Goal: Task Accomplishment & Management: Manage account settings

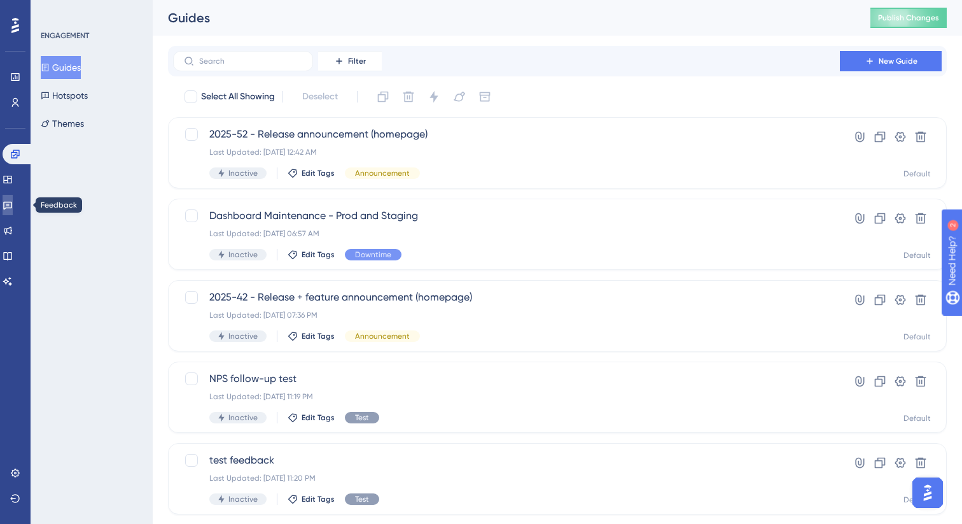
click at [13, 204] on icon at bounding box center [8, 205] width 10 height 10
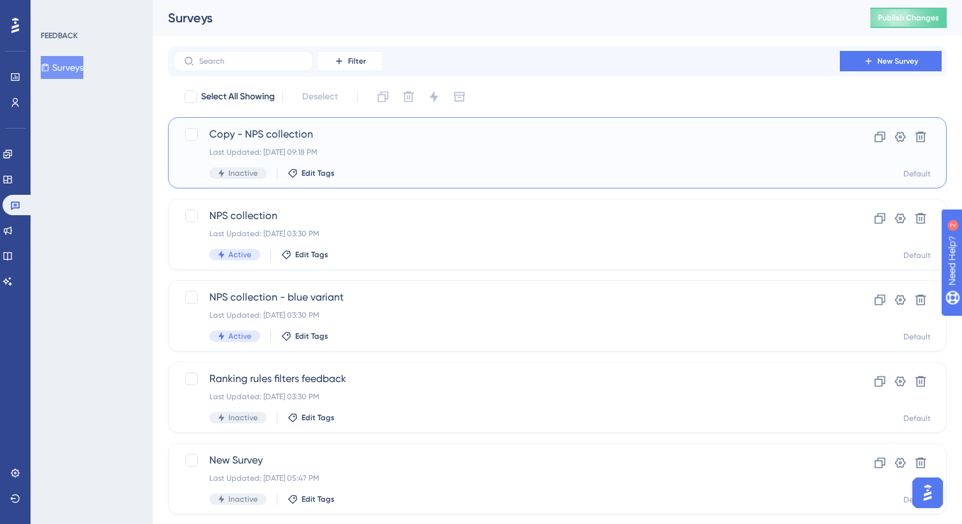
click at [346, 141] on span "Copy - NPS collection" at bounding box center [506, 134] width 594 height 15
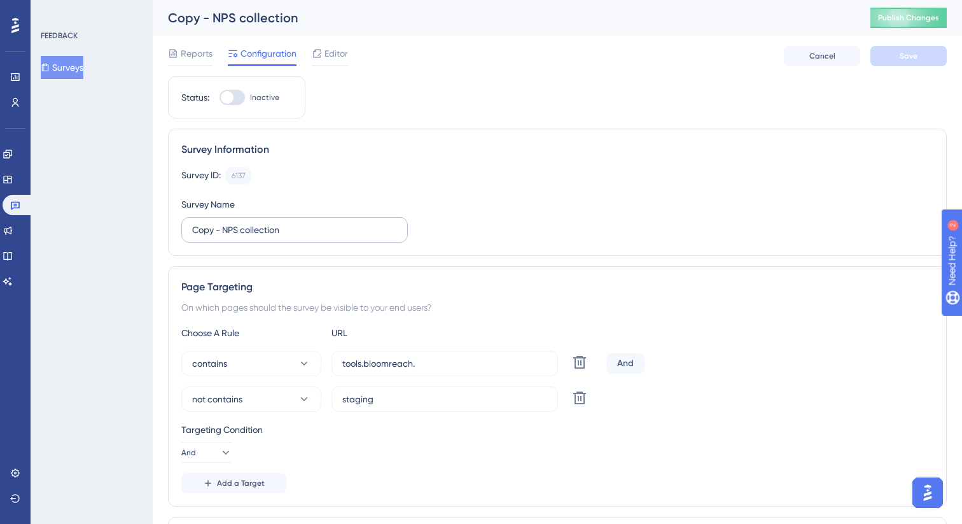
click at [298, 223] on input "Copy - NPS collection" at bounding box center [294, 230] width 205 height 14
click at [318, 225] on input "Copy - NPS collection" at bounding box center [294, 230] width 205 height 14
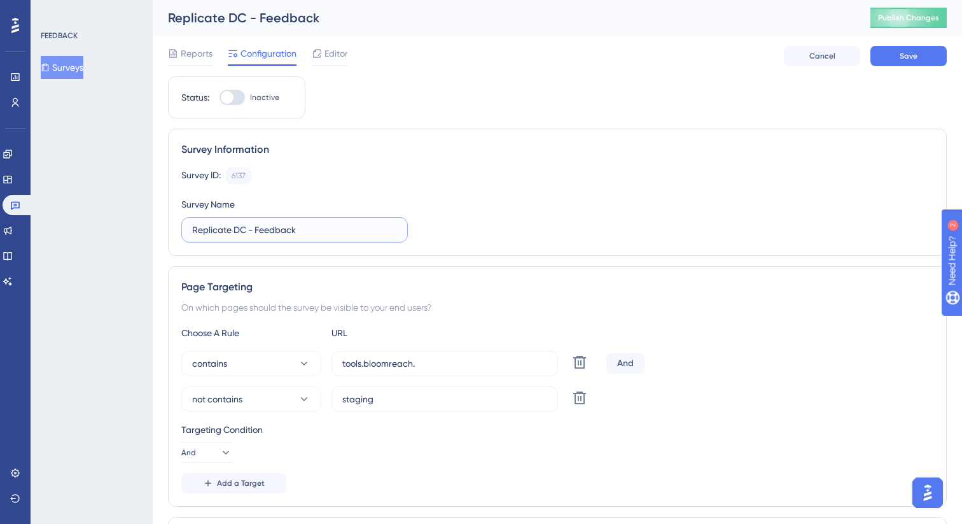
type input "Replicate DC - Feedback"
click at [513, 197] on div "Survey ID: 6137 Copy Survey Name Replicate DC - Feedback" at bounding box center [557, 204] width 752 height 75
click at [327, 53] on span "Editor" at bounding box center [337, 53] width 24 height 15
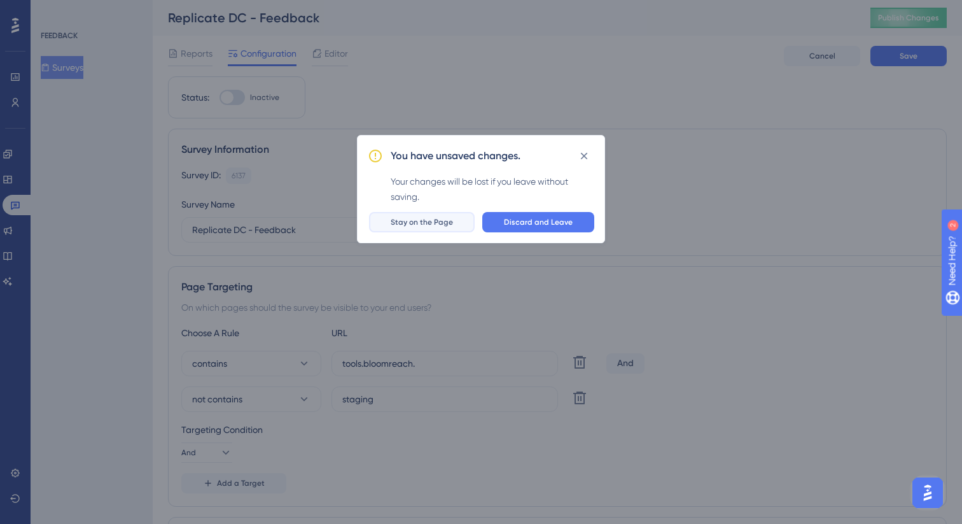
click at [445, 220] on span "Stay on the Page" at bounding box center [422, 222] width 62 height 10
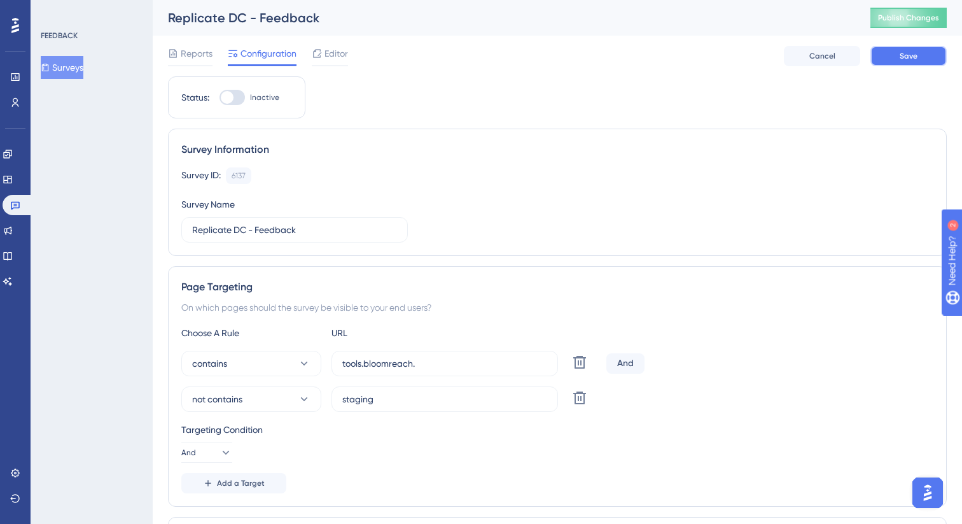
click at [925, 55] on button "Save" at bounding box center [908, 56] width 76 height 20
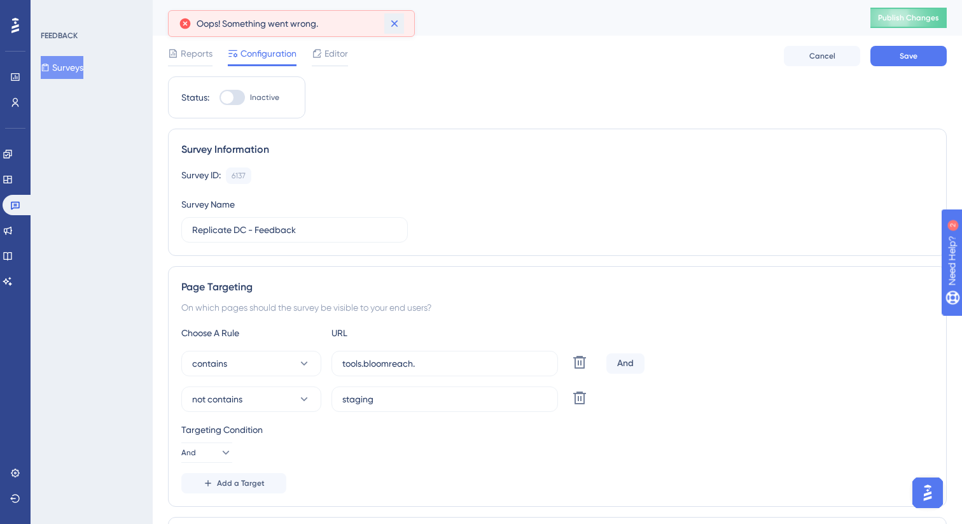
click at [400, 27] on button at bounding box center [394, 23] width 20 height 20
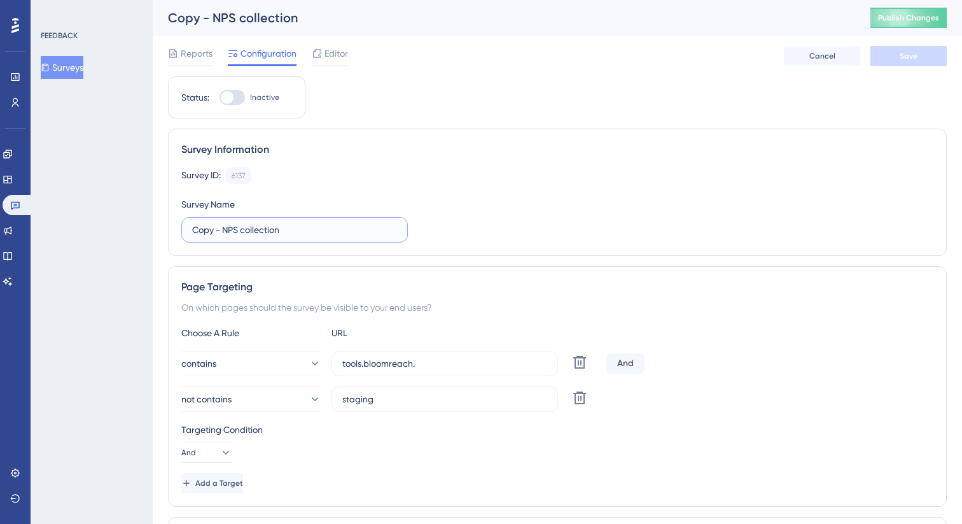
click at [322, 223] on input "Copy - NPS collection" at bounding box center [294, 230] width 205 height 14
type input "Replicate DC - Feedback"
click at [921, 53] on button "Save" at bounding box center [908, 56] width 76 height 20
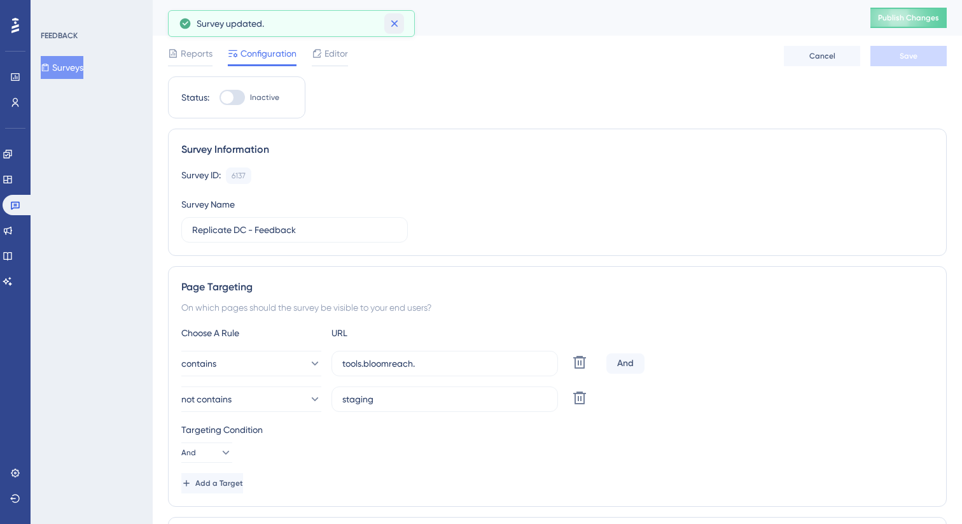
click at [398, 27] on icon at bounding box center [394, 23] width 13 height 13
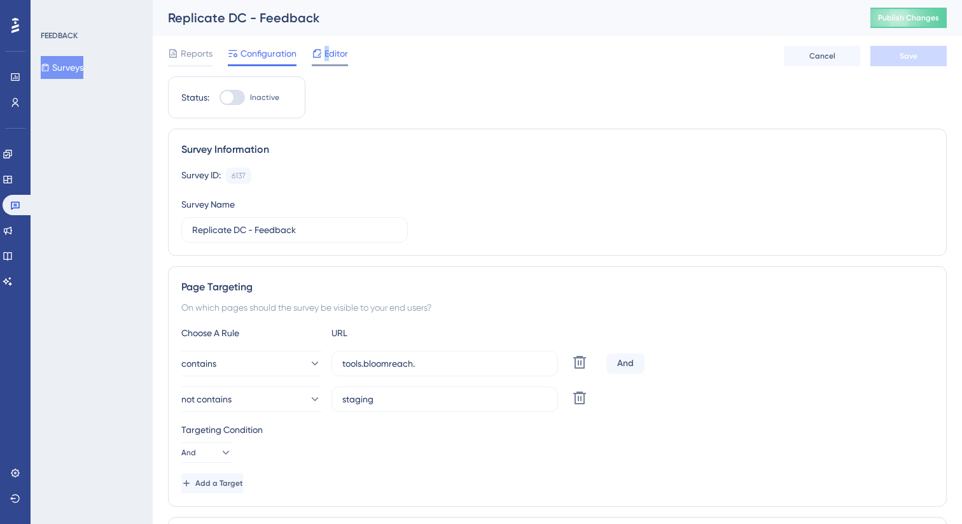
click at [327, 56] on span "Editor" at bounding box center [337, 53] width 24 height 15
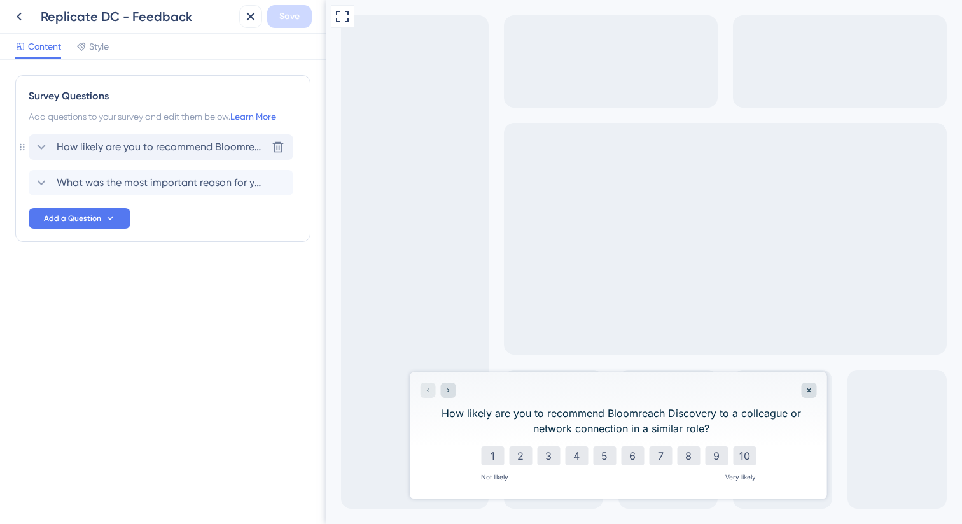
click at [160, 144] on span "How likely are you to recommend Bloomreach Discovery to a colleague or network …" at bounding box center [162, 146] width 210 height 15
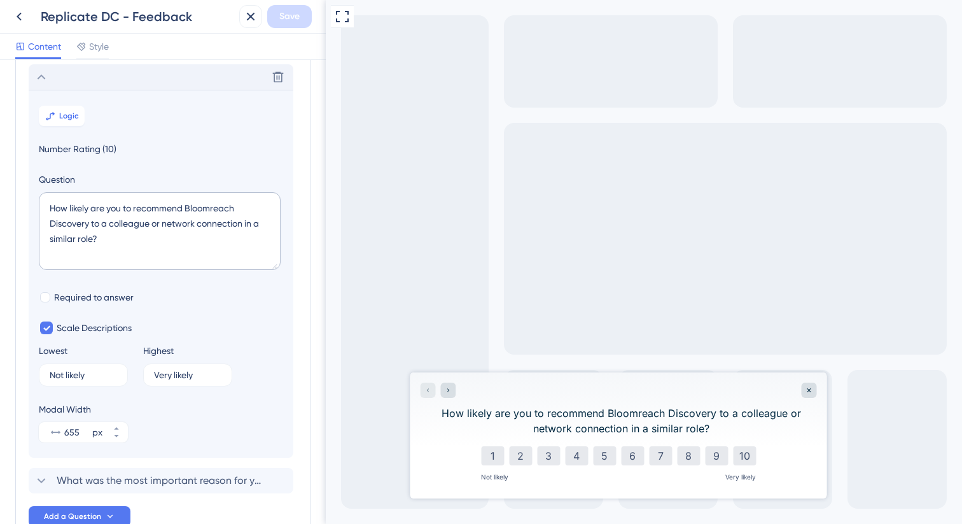
scroll to position [74, 0]
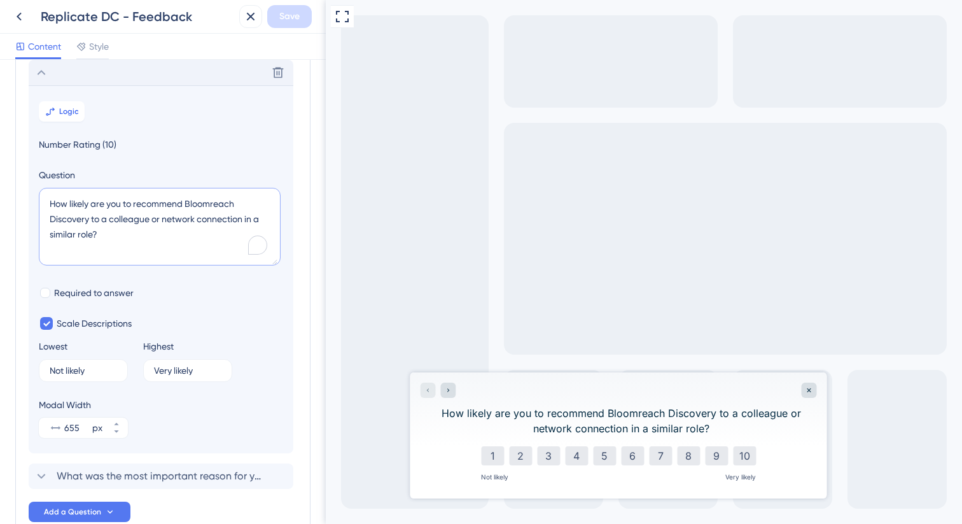
drag, startPoint x: 94, startPoint y: 234, endPoint x: 69, endPoint y: 207, distance: 36.0
click at [69, 207] on textarea "How likely are you to recommend Bloomreach Discovery to a colleague or network …" at bounding box center [160, 227] width 242 height 78
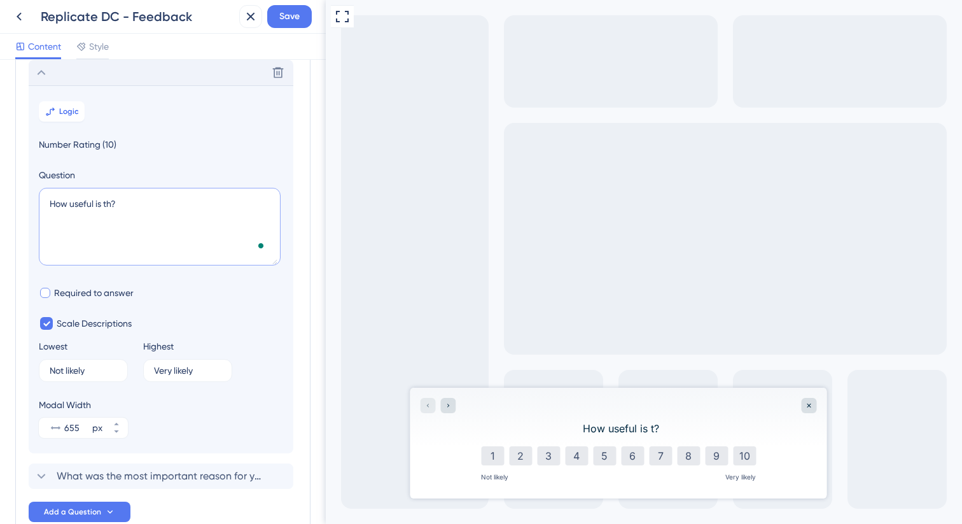
scroll to position [0, 0]
click at [237, 212] on textarea "How useful is the new Replicate feature for you?" at bounding box center [160, 227] width 242 height 78
type textarea "How useful is the new Replicate feature for you?"
click at [499, 473] on div "Not likely" at bounding box center [494, 477] width 32 height 8
click at [80, 369] on input "Not likely" at bounding box center [79, 370] width 58 height 9
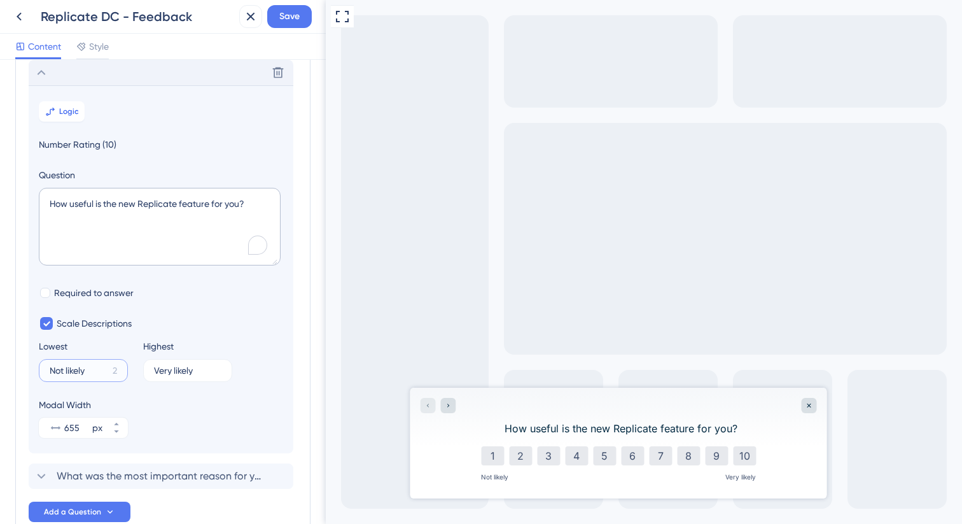
click at [80, 369] on input "Not likely" at bounding box center [79, 370] width 58 height 9
type input "Not useful"
click at [188, 374] on input "Very likely" at bounding box center [183, 370] width 59 height 9
type input "Very useful"
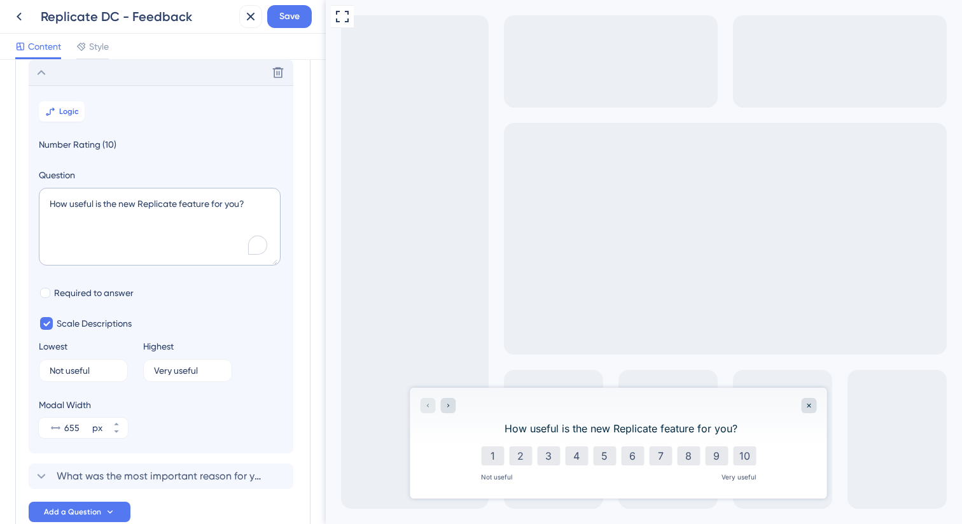
click at [318, 339] on div "Survey Questions Add questions to your survey and edit them below. Learn More D…" at bounding box center [163, 292] width 326 height 464
click at [65, 77] on div "Delete" at bounding box center [161, 72] width 265 height 25
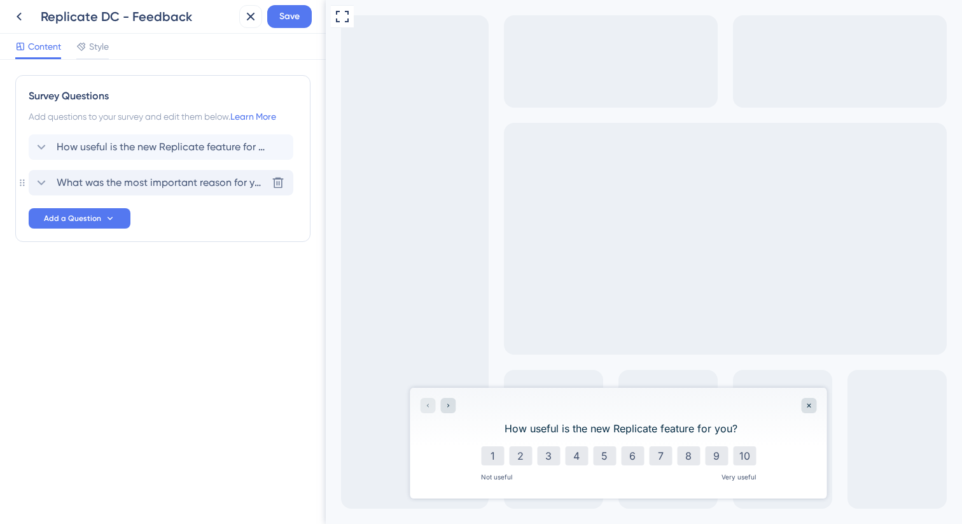
click at [91, 181] on span "What was the most important reason for your score?" at bounding box center [162, 182] width 210 height 15
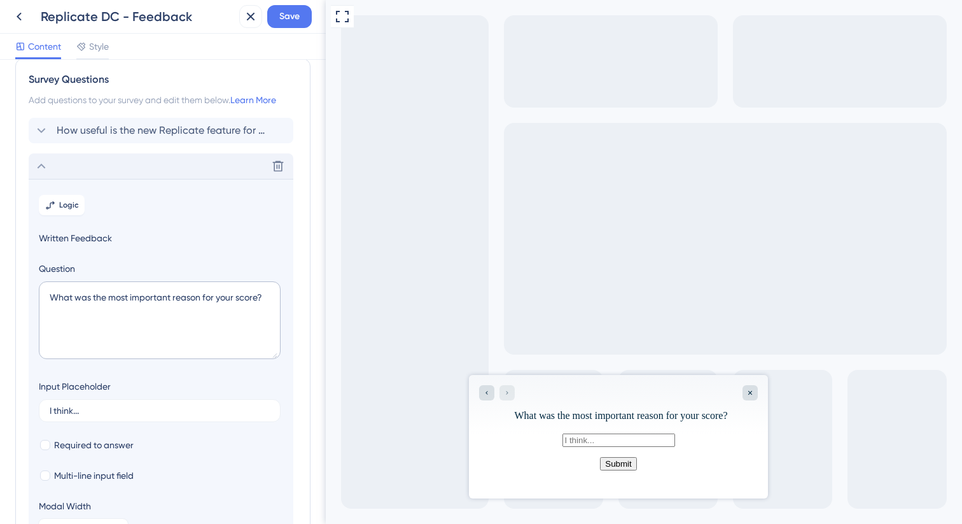
scroll to position [15, 0]
click at [43, 171] on icon at bounding box center [41, 167] width 15 height 15
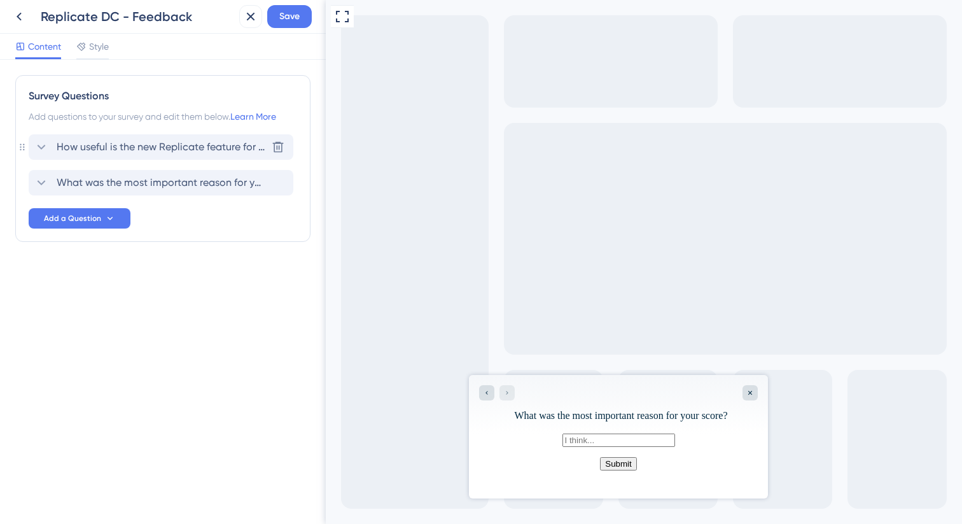
click at [117, 158] on div "How useful is the new Replicate feature for you? [GEOGRAPHIC_DATA]" at bounding box center [161, 146] width 265 height 25
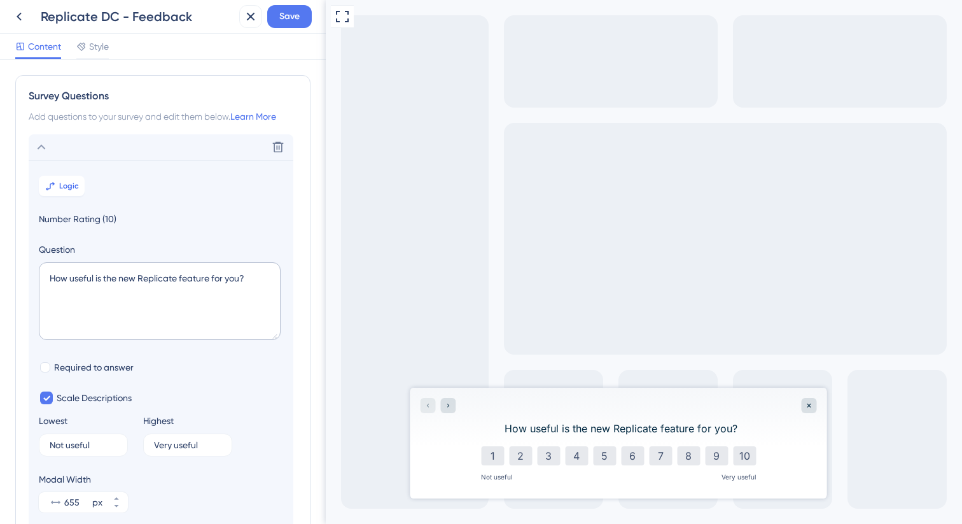
click at [46, 149] on icon at bounding box center [41, 146] width 15 height 15
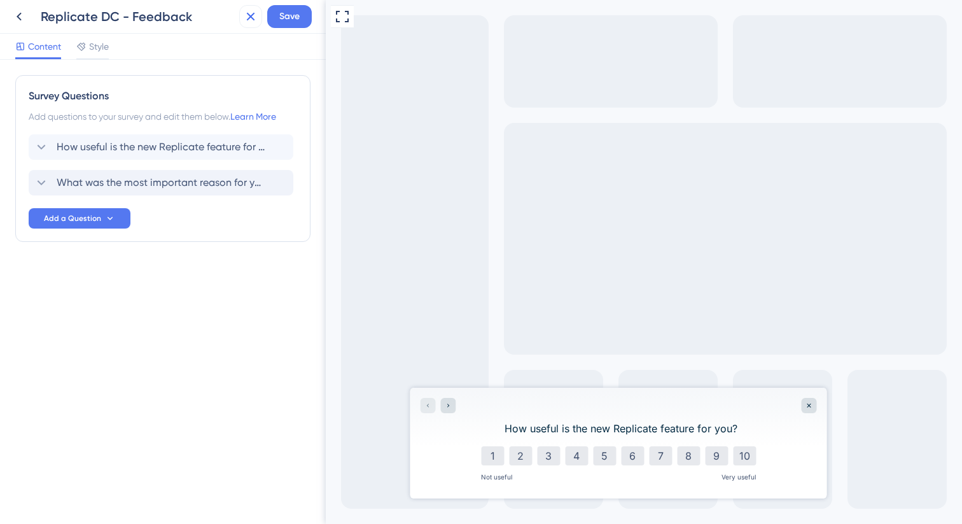
click at [260, 22] on button at bounding box center [250, 16] width 23 height 23
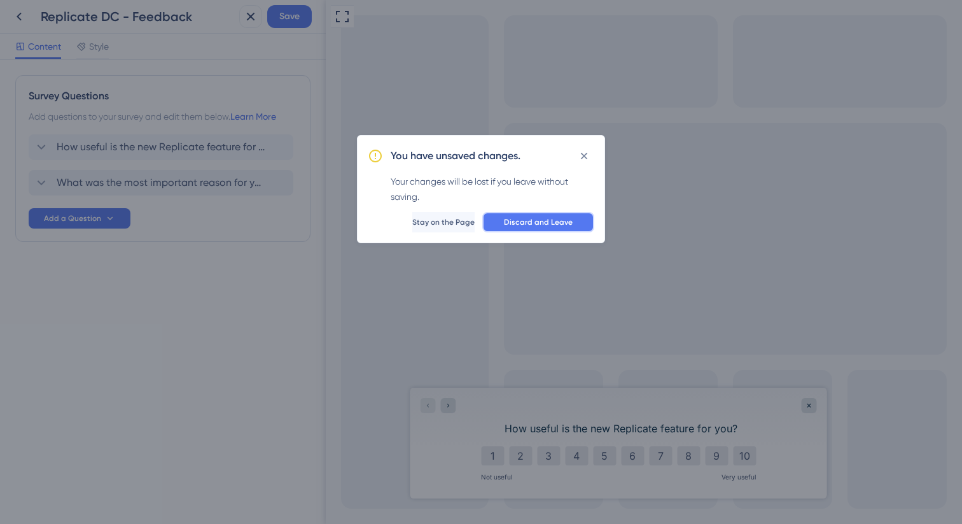
click at [510, 213] on button "Discard and Leave" at bounding box center [538, 222] width 112 height 20
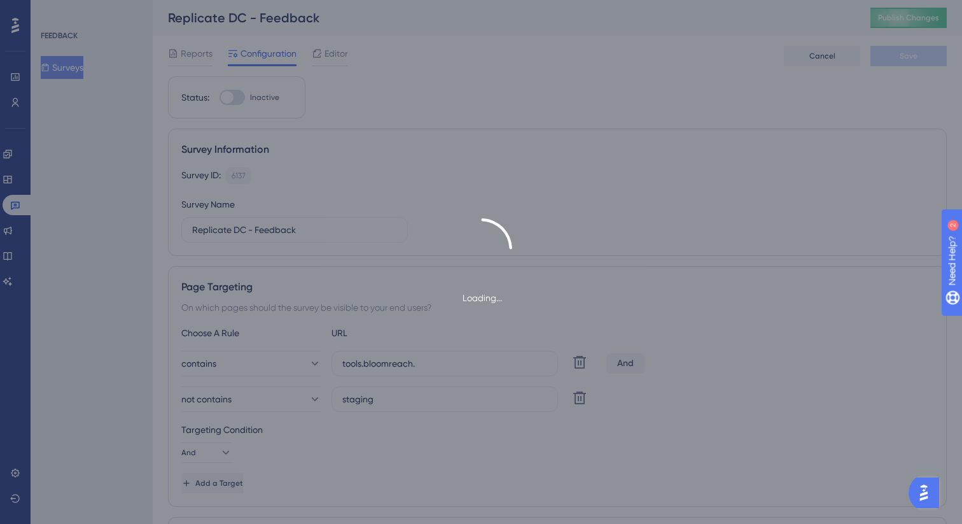
click at [69, 67] on div "Loading..." at bounding box center [481, 262] width 962 height 524
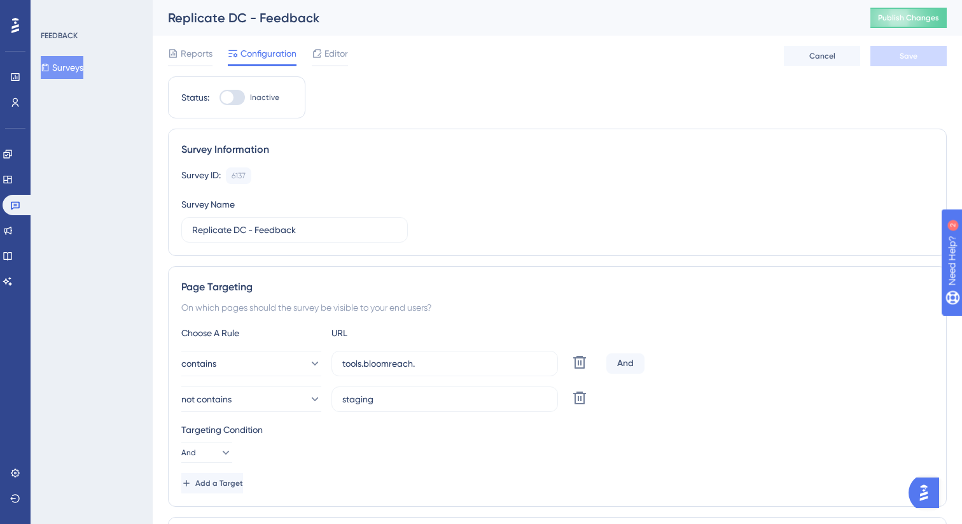
click at [81, 72] on button "Surveys" at bounding box center [62, 67] width 43 height 23
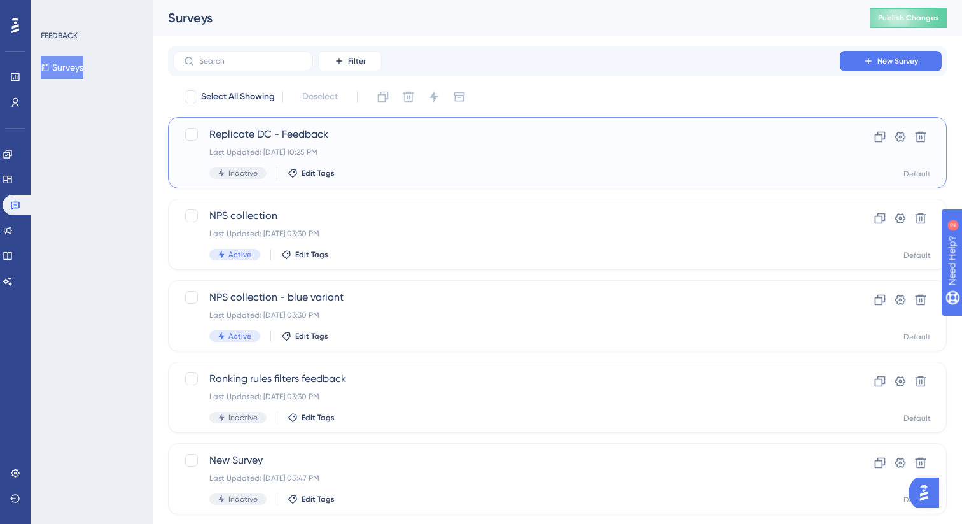
click at [482, 159] on div "Replicate DC - Feedback Last Updated: [DATE] 10:25 PM Inactive Edit Tags" at bounding box center [506, 153] width 594 height 52
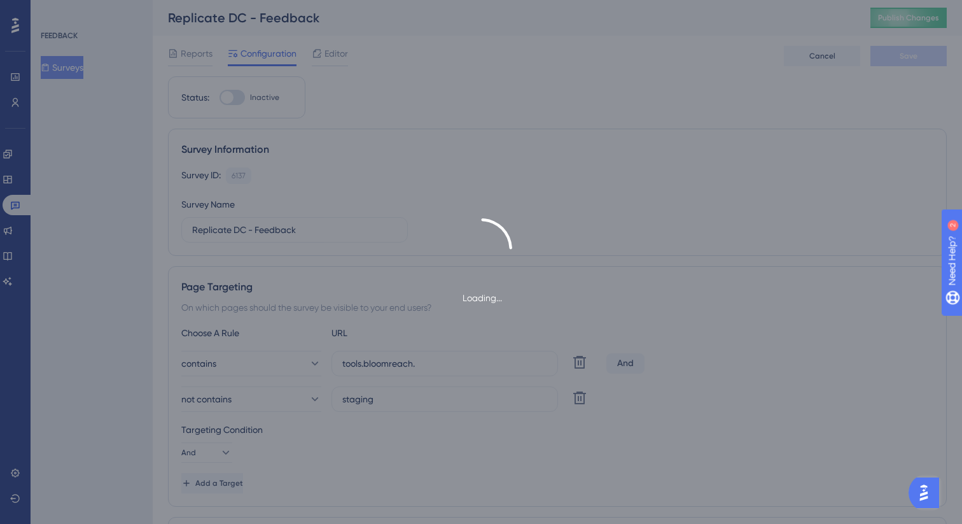
click at [61, 69] on div "Loading..." at bounding box center [481, 262] width 962 height 524
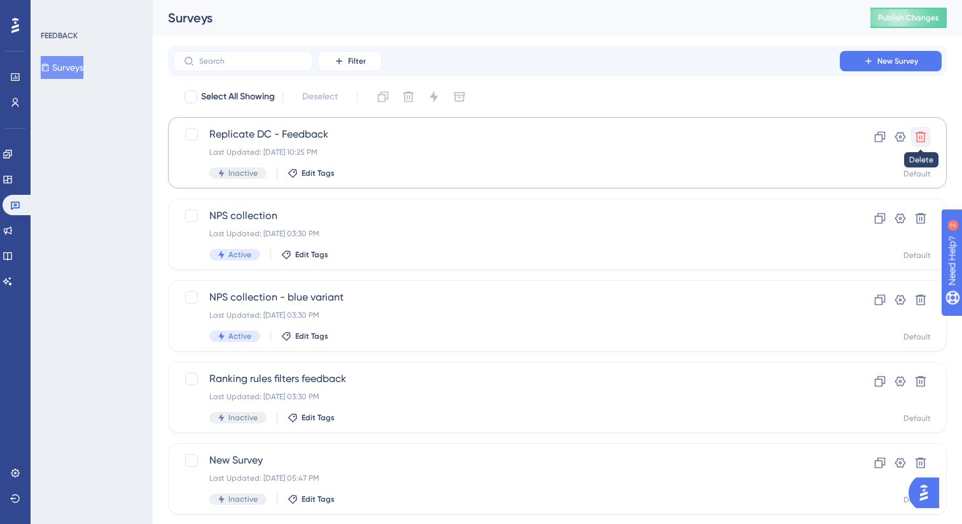
click at [930, 139] on button at bounding box center [921, 137] width 20 height 20
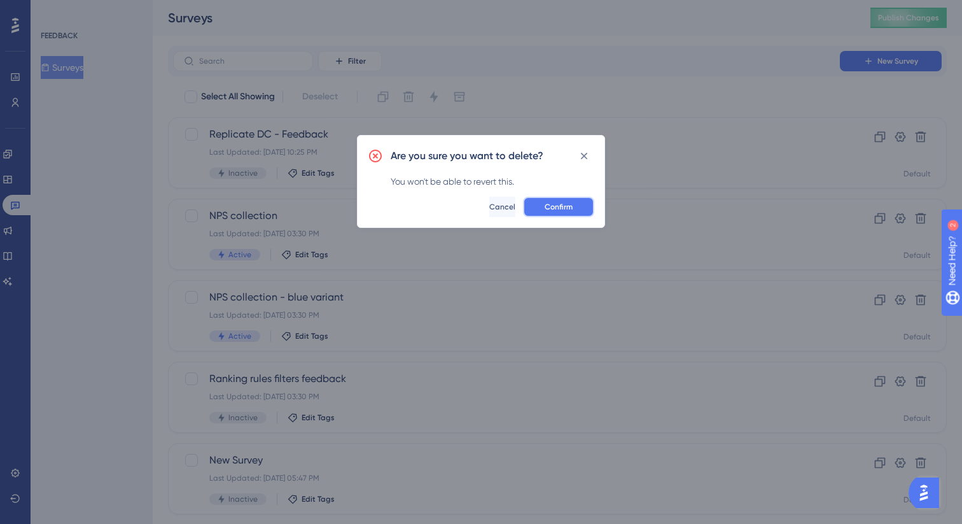
click at [572, 210] on span "Confirm" at bounding box center [559, 207] width 28 height 10
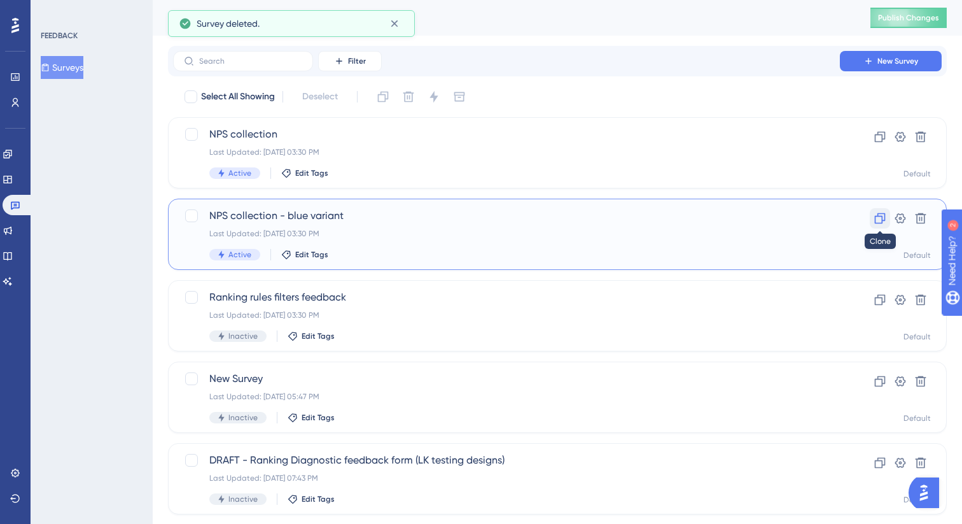
click at [884, 217] on icon at bounding box center [880, 218] width 11 height 11
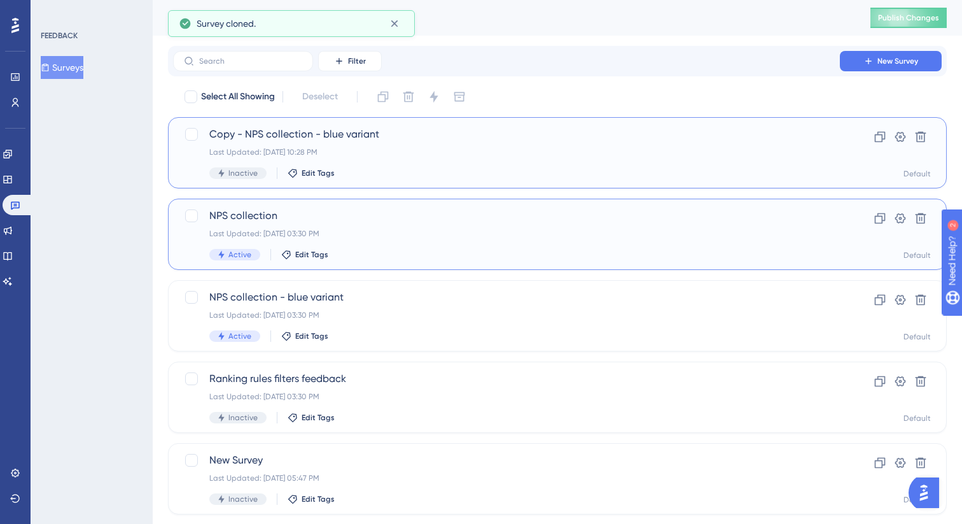
click at [476, 151] on div "Last Updated: [DATE] 10:28 PM" at bounding box center [506, 152] width 594 height 10
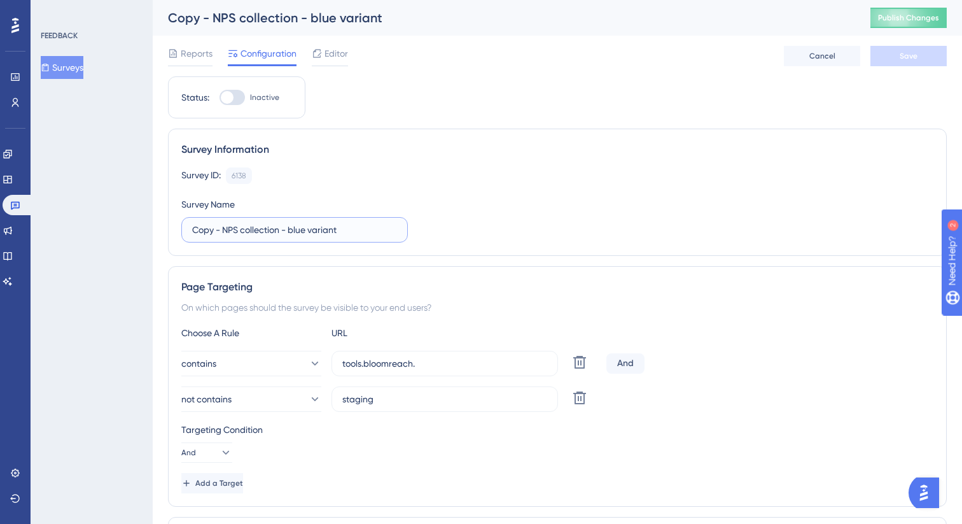
click at [255, 224] on input "Copy - NPS collection - blue variant" at bounding box center [294, 230] width 205 height 14
type input "Replicate DC - Feedback"
click at [483, 196] on div "Survey ID: 6138 Copy Survey Name Replicate DC - Feedback" at bounding box center [557, 204] width 752 height 75
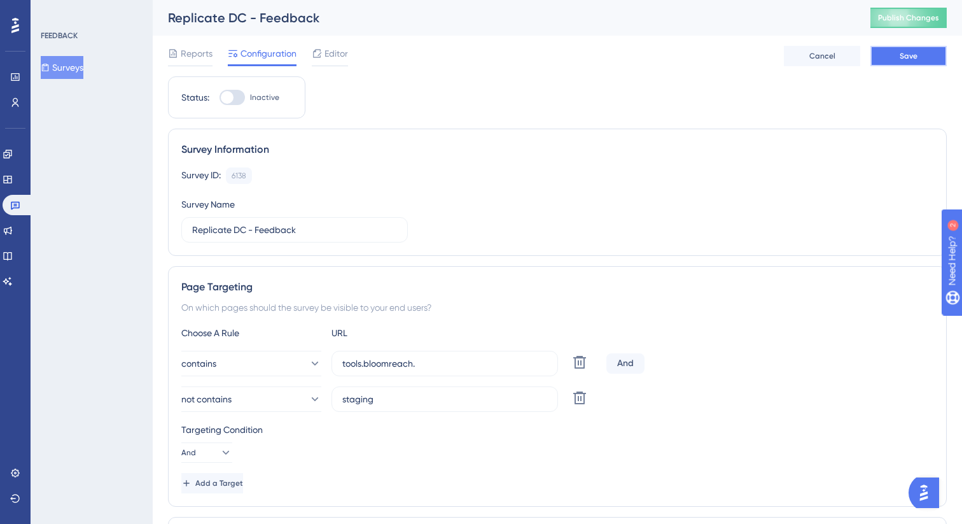
click at [918, 50] on button "Save" at bounding box center [908, 56] width 76 height 20
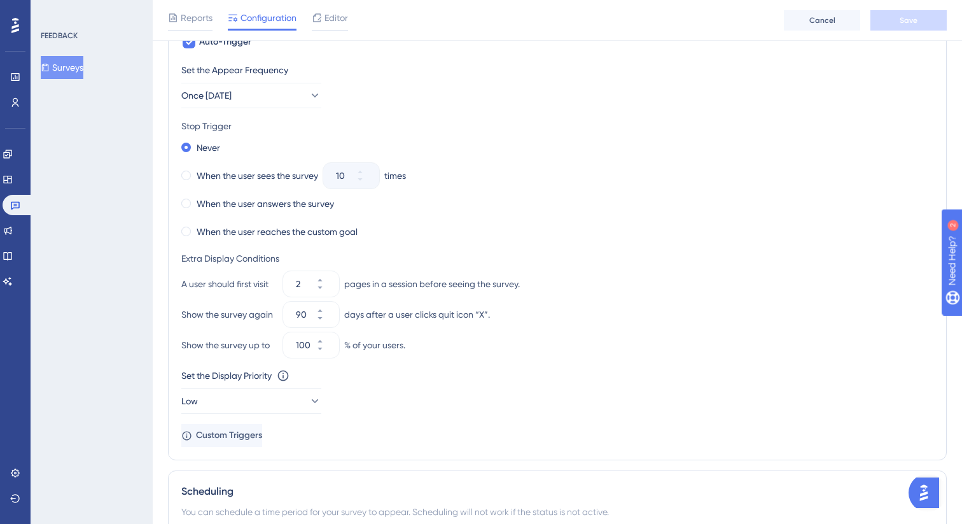
scroll to position [746, 0]
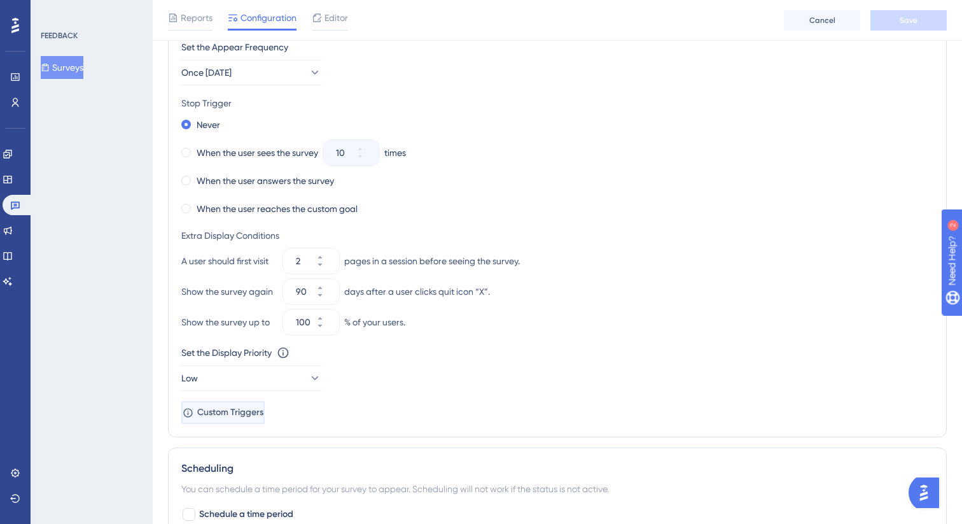
click at [260, 414] on span "Custom Triggers" at bounding box center [230, 412] width 66 height 15
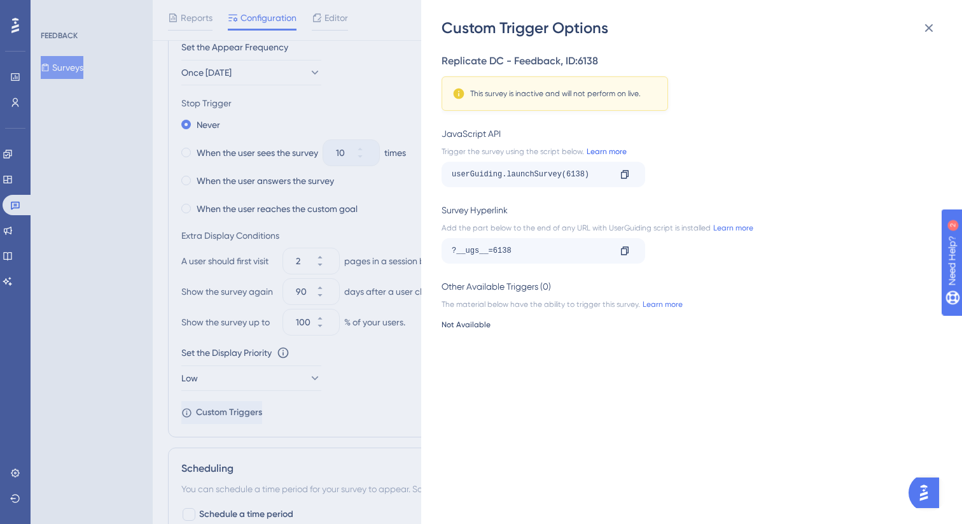
click at [609, 151] on link "Learn more" at bounding box center [605, 151] width 43 height 10
click at [626, 178] on icon at bounding box center [625, 174] width 10 height 10
click at [927, 18] on button at bounding box center [928, 27] width 25 height 25
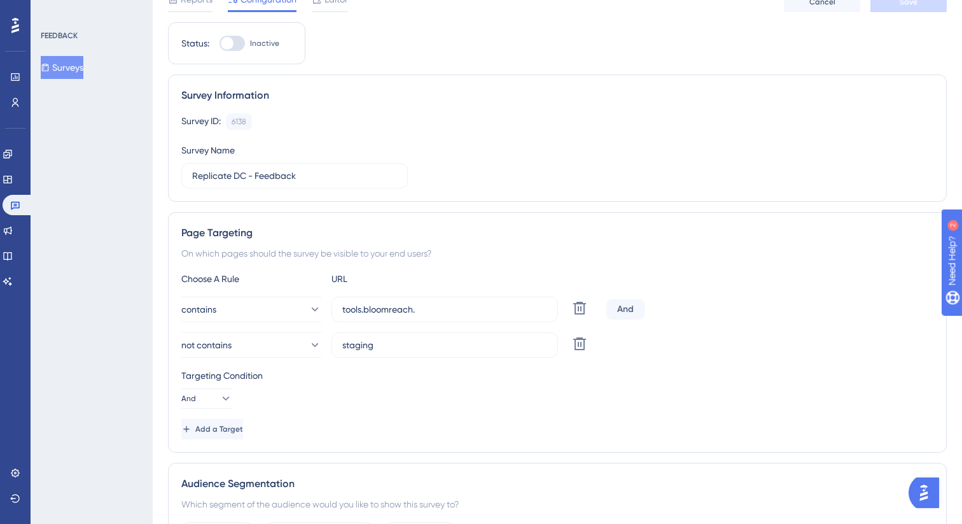
scroll to position [0, 0]
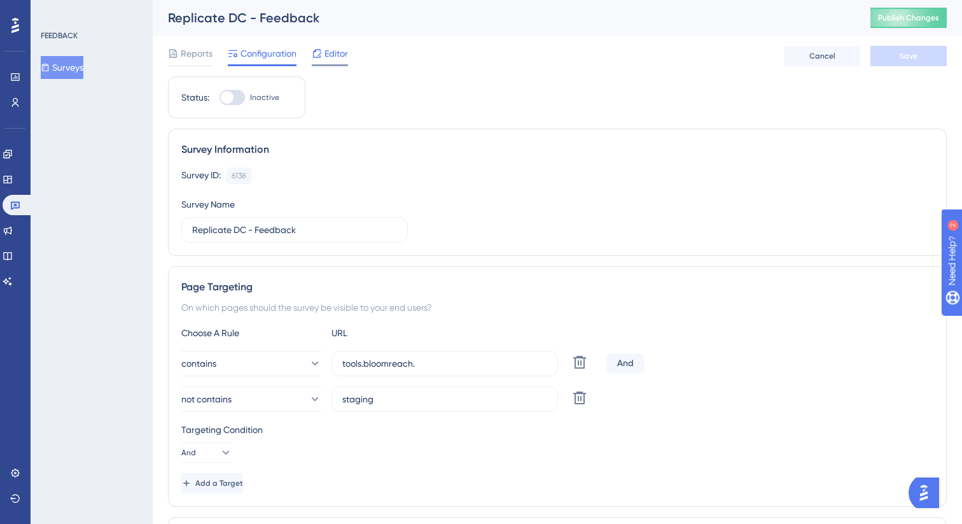
click at [321, 55] on icon at bounding box center [317, 53] width 10 height 10
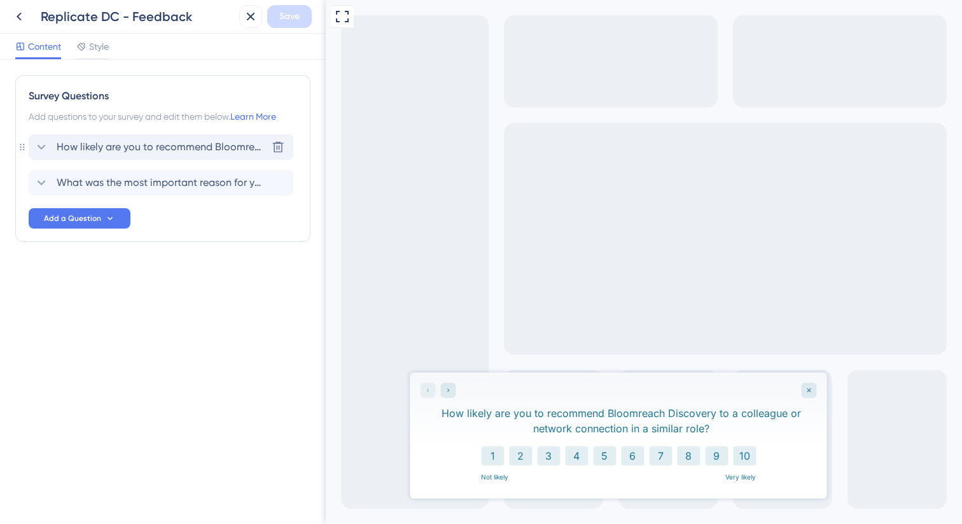
click at [180, 151] on span "How likely are you to recommend Bloomreach Discovery to a colleague or network …" at bounding box center [162, 146] width 210 height 15
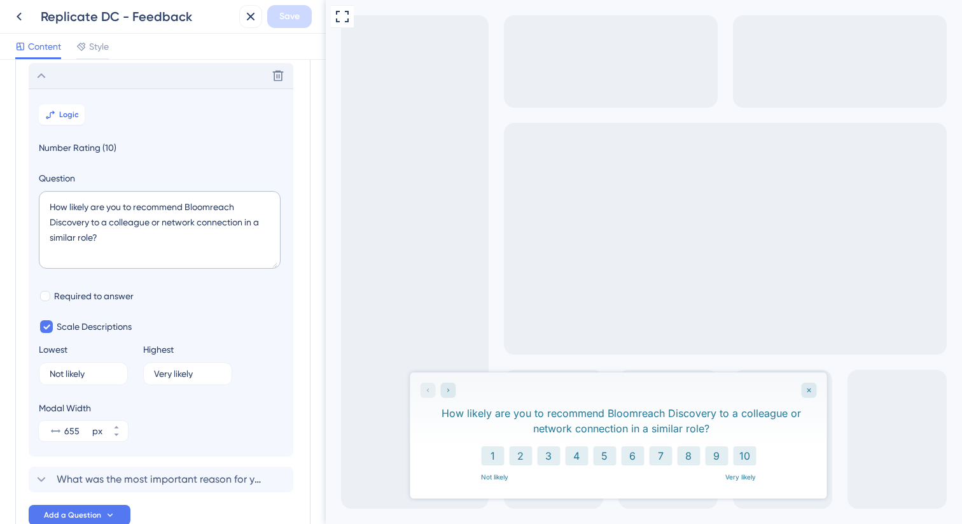
scroll to position [74, 0]
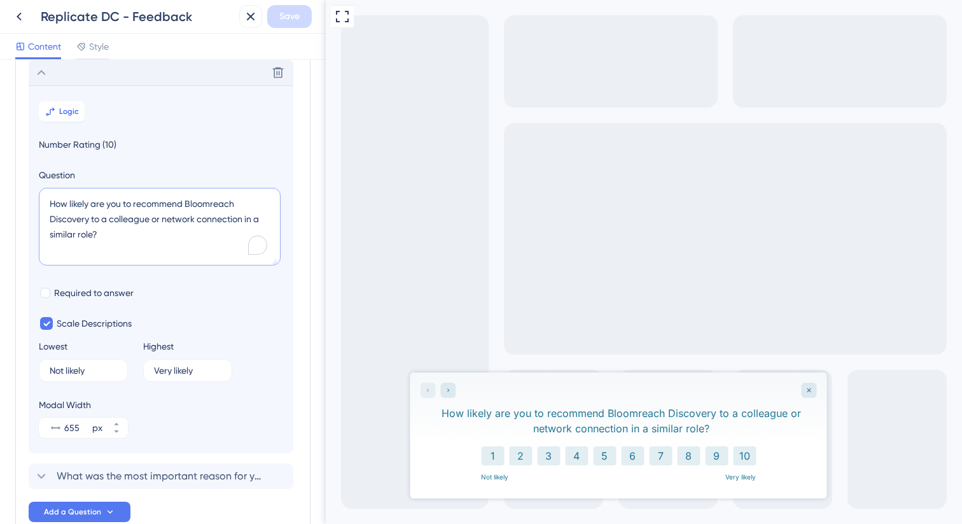
drag, startPoint x: 134, startPoint y: 234, endPoint x: 50, endPoint y: 208, distance: 87.8
click at [50, 208] on textarea "How likely are you to recommend Bloomreach Discovery to a colleague or network …" at bounding box center [160, 227] width 242 height 78
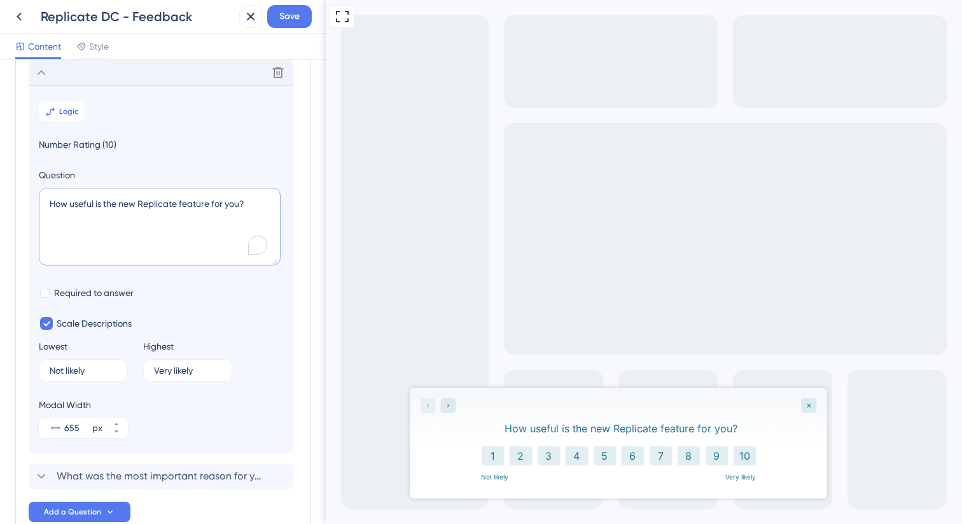
click at [176, 204] on textarea "How useful is the new Replicate feature for you?" at bounding box center [160, 227] width 242 height 78
click at [290, 13] on span "Save" at bounding box center [289, 16] width 20 height 15
click at [162, 205] on textarea "How useful is the new Replicate feature for you?" at bounding box center [160, 227] width 242 height 78
click at [138, 204] on textarea "How useful is the new Replicate feature for you?" at bounding box center [160, 227] width 242 height 78
type textarea "How useful is the new "Replicate" feature for you?"
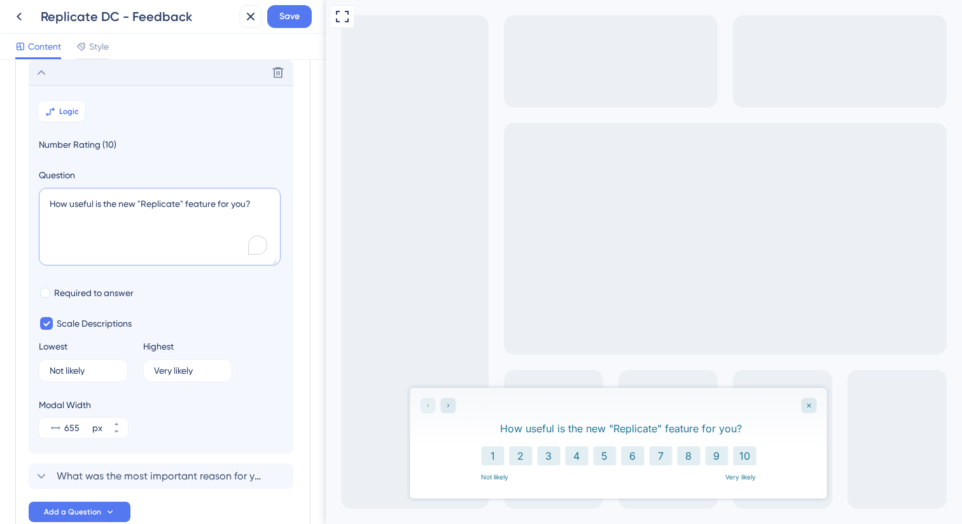
click at [218, 225] on textarea "How useful is the new "Replicate" feature for you?" at bounding box center [160, 227] width 242 height 78
click at [308, 13] on button "Save" at bounding box center [289, 16] width 45 height 23
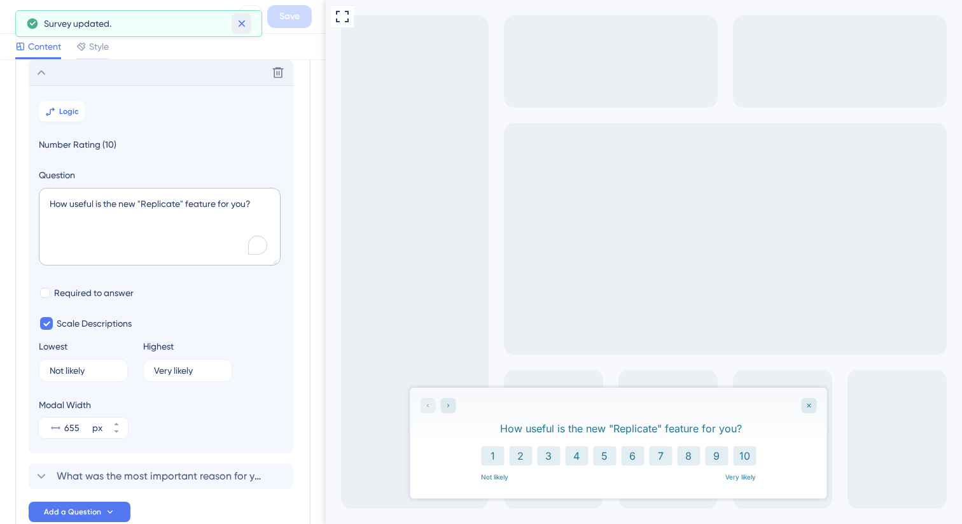
click at [241, 25] on icon at bounding box center [241, 23] width 13 height 13
click at [26, 20] on icon at bounding box center [18, 16] width 15 height 15
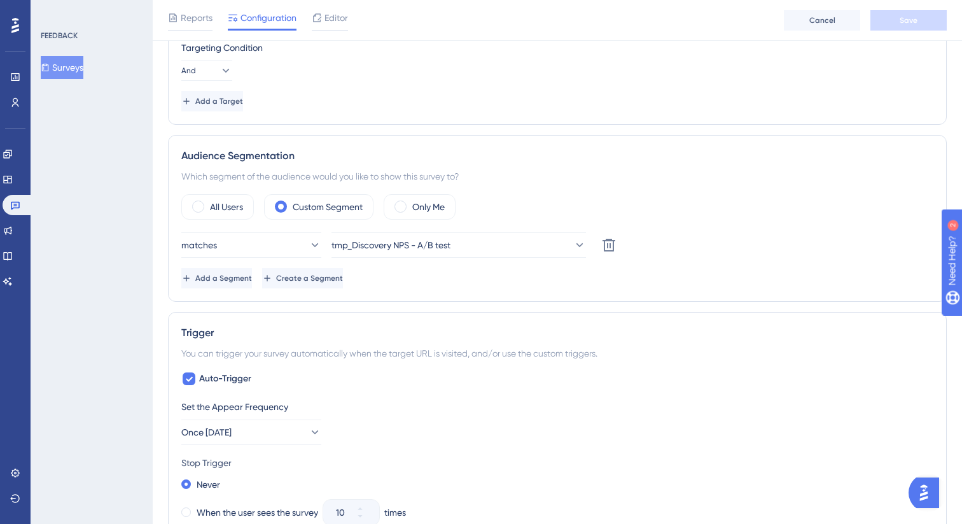
scroll to position [406, 0]
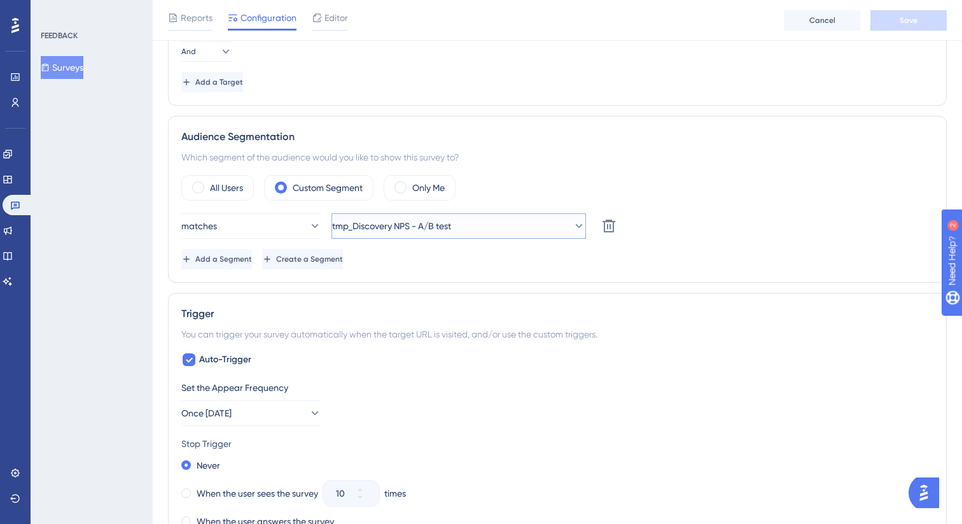
click at [485, 227] on button "tmp_Discovery NPS - A/B test" at bounding box center [459, 225] width 255 height 25
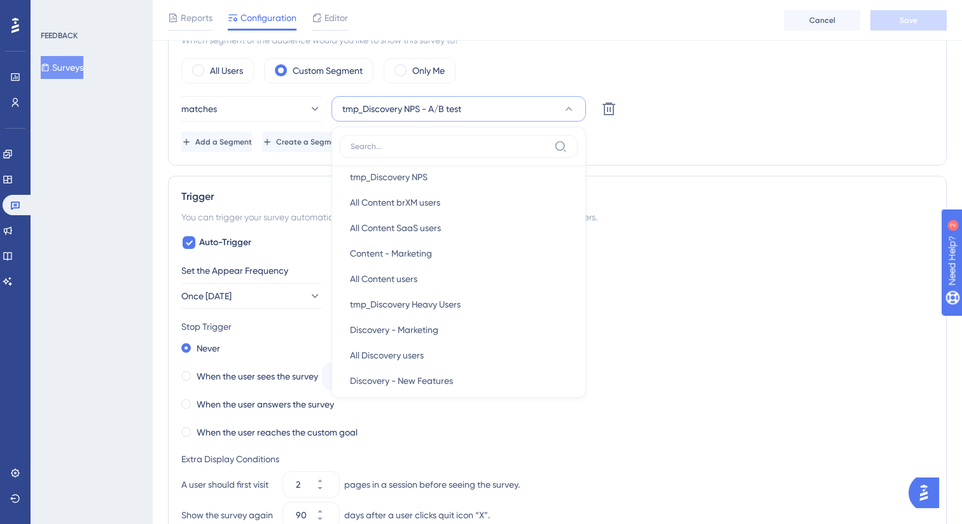
scroll to position [148, 0]
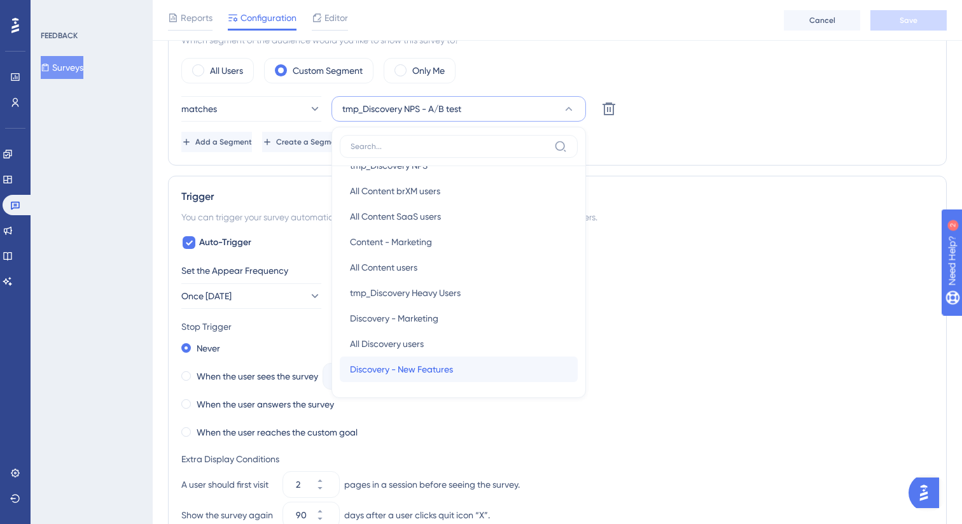
click at [456, 365] on div "Discovery - New Features Discovery - New Features" at bounding box center [459, 368] width 218 height 25
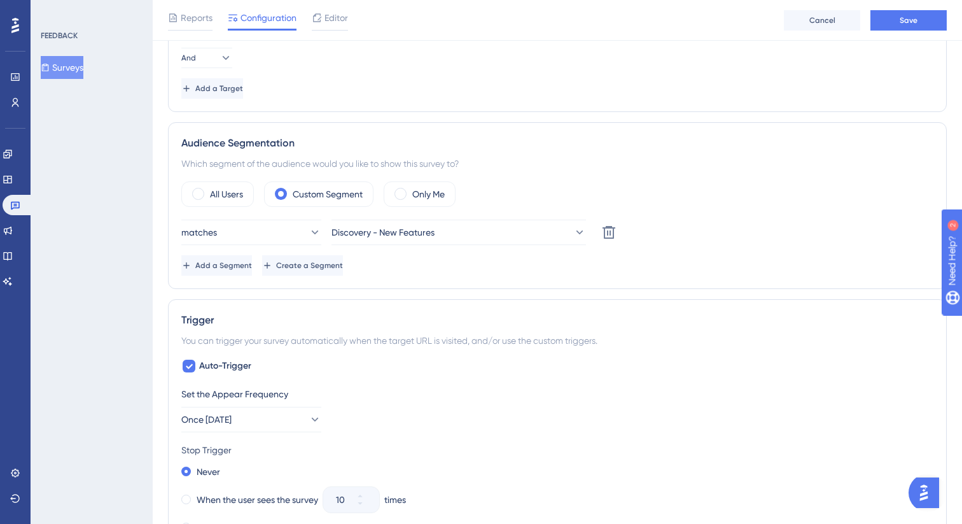
scroll to position [397, 0]
click at [308, 229] on icon at bounding box center [314, 234] width 13 height 13
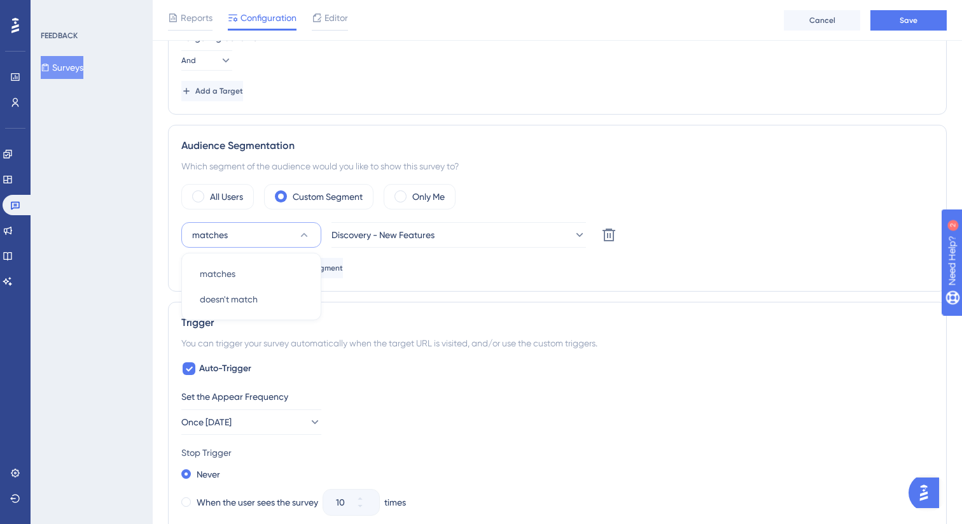
click at [614, 289] on div "Audience Segmentation Which segment of the audience would you like to show this…" at bounding box center [557, 208] width 779 height 167
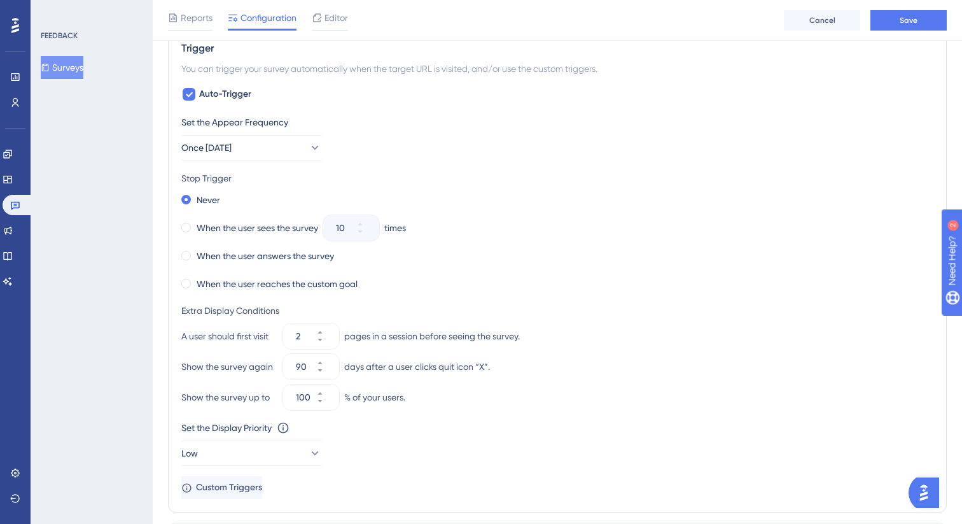
scroll to position [681, 0]
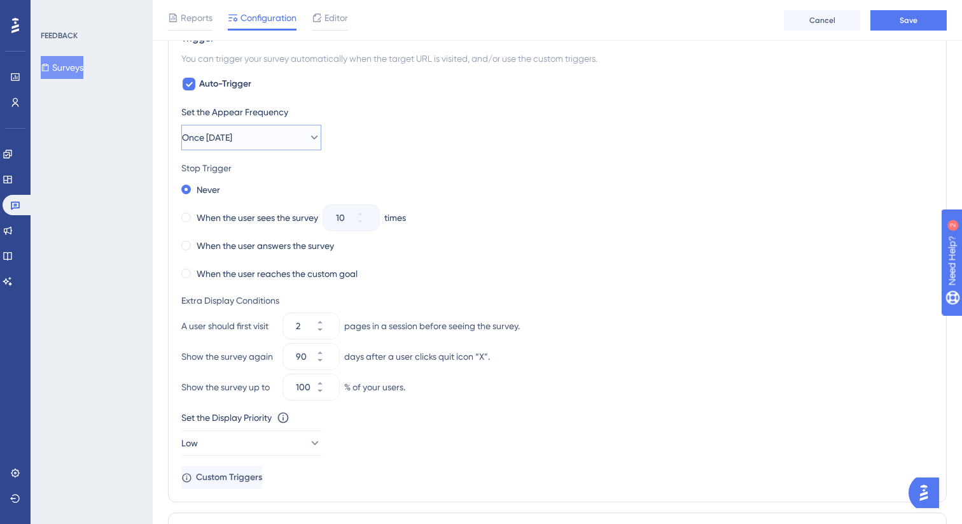
click at [295, 139] on button "Once [DATE]" at bounding box center [251, 137] width 140 height 25
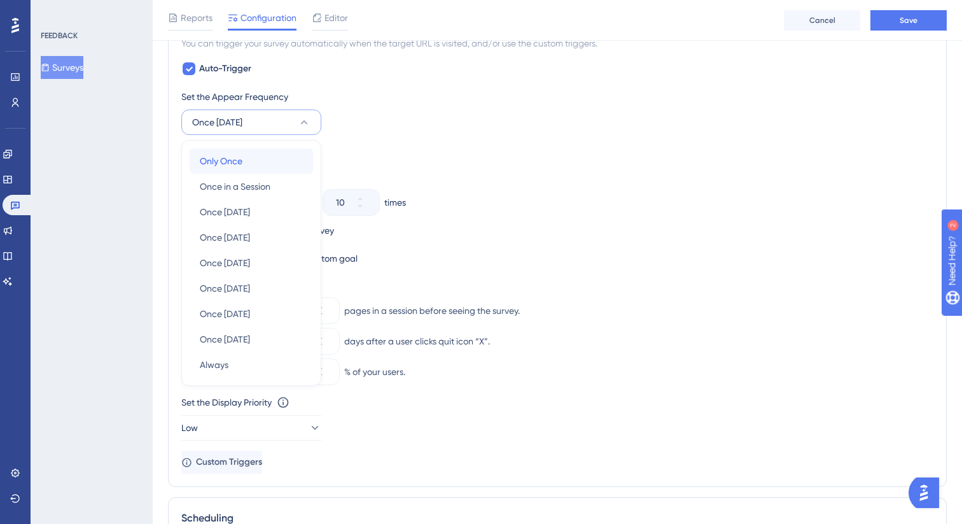
click at [276, 163] on div "Only Once Only Once" at bounding box center [251, 160] width 103 height 25
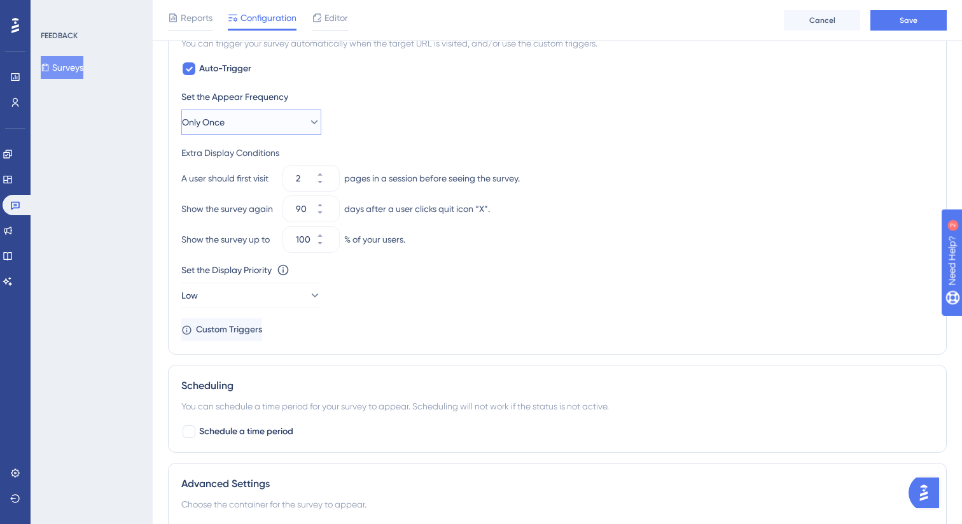
click at [297, 120] on button "Only Once" at bounding box center [251, 121] width 140 height 25
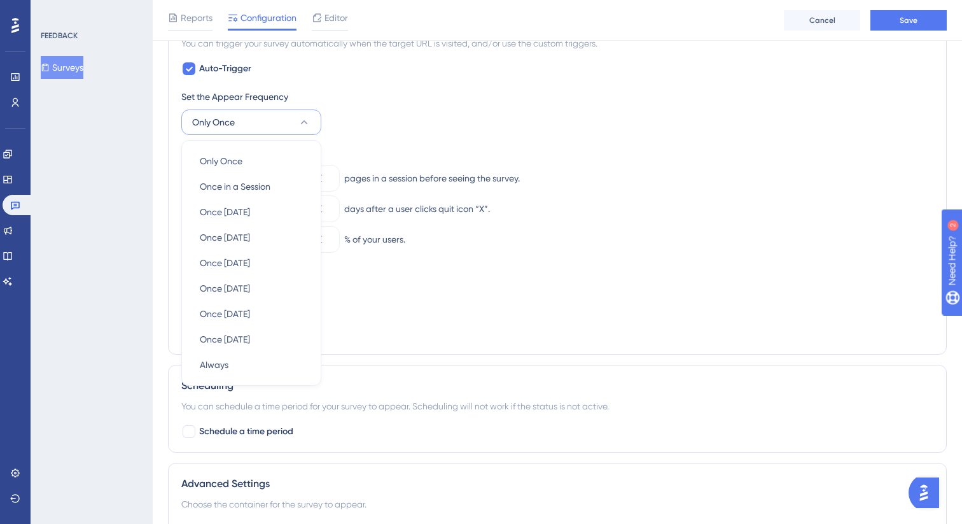
scroll to position [697, 0]
click at [501, 107] on div "Set the Appear Frequency Only Once Only Once Only Once Once in a Session Once i…" at bounding box center [557, 111] width 752 height 46
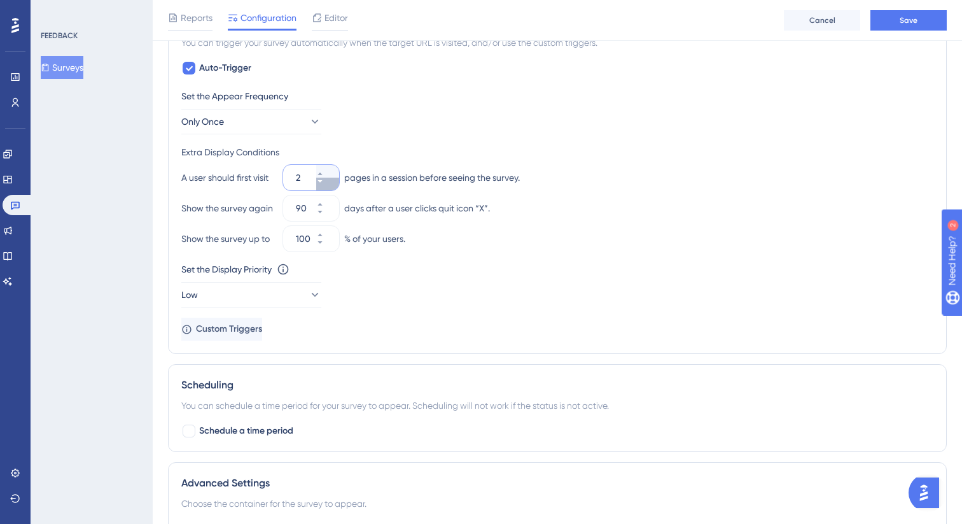
click at [324, 183] on icon at bounding box center [320, 182] width 8 height 8
type input "1"
click at [594, 288] on div "Set the Display Priority This option will set the display priority between auto…" at bounding box center [557, 285] width 752 height 46
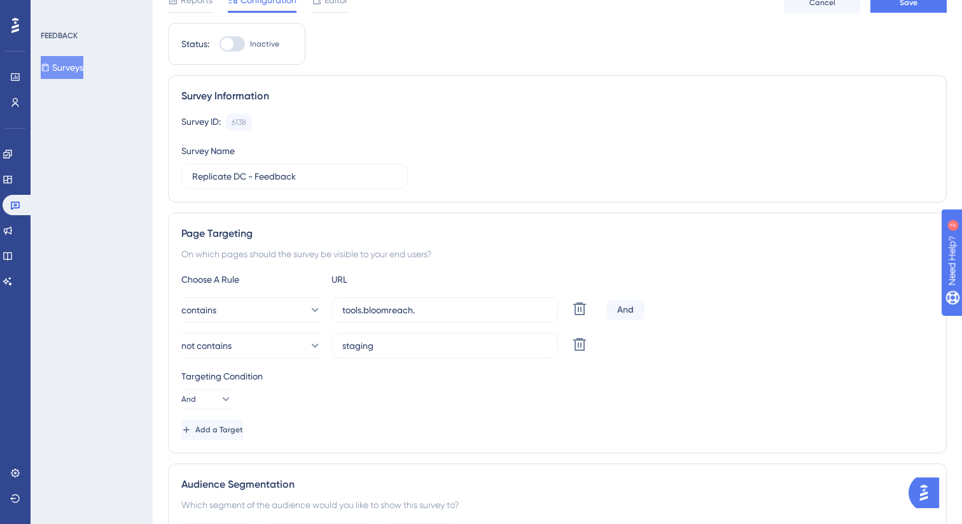
scroll to position [0, 0]
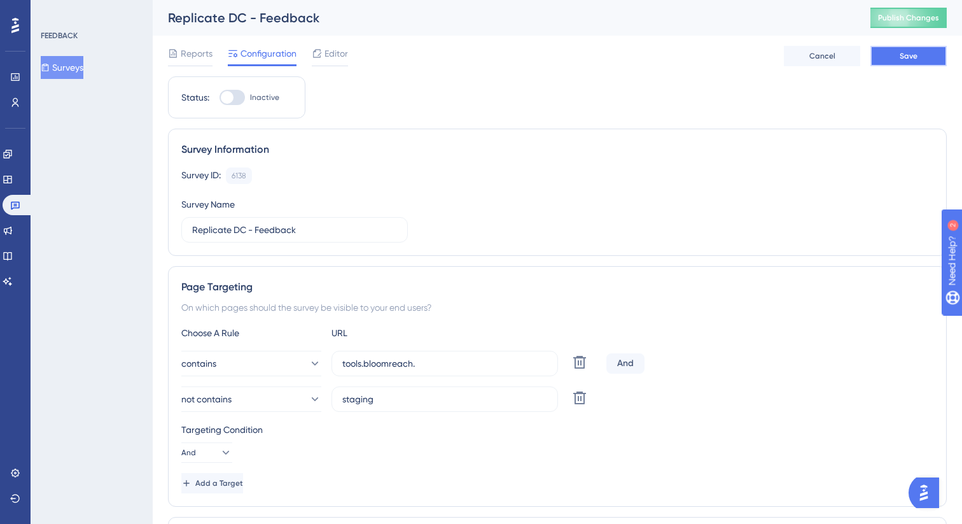
click at [911, 62] on button "Save" at bounding box center [908, 56] width 76 height 20
click at [452, 130] on div "Survey Information Survey ID: 6138 Copy Survey Name Replicate DC - Feedback" at bounding box center [557, 192] width 779 height 127
click at [81, 67] on button "Surveys" at bounding box center [62, 67] width 43 height 23
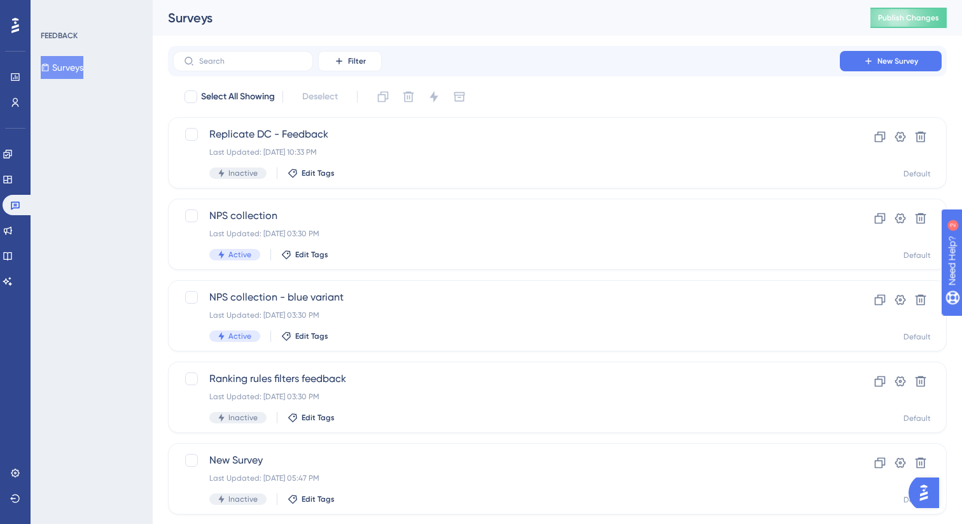
click at [112, 169] on div "FEEDBACK Surveys" at bounding box center [92, 262] width 122 height 524
click at [691, 34] on div "Surveys Publish Changes" at bounding box center [557, 18] width 809 height 36
